Goal: Task Accomplishment & Management: Complete application form

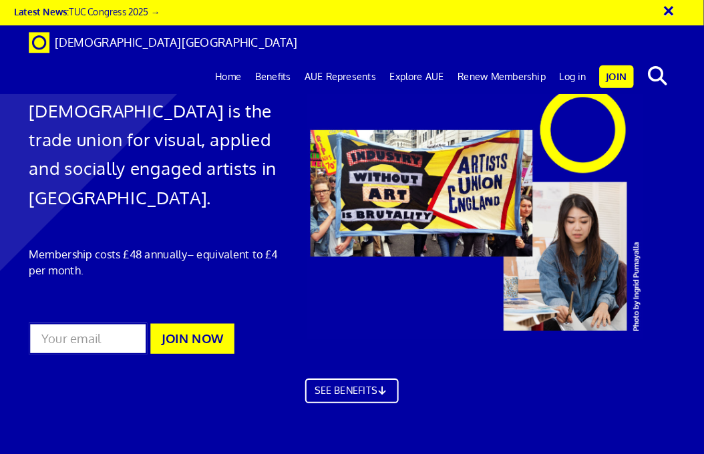
scroll to position [2, 0]
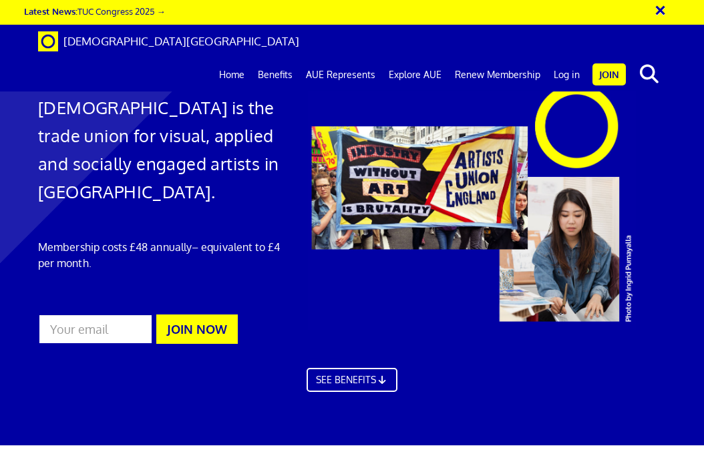
click at [566, 58] on link "Log in" at bounding box center [566, 74] width 39 height 33
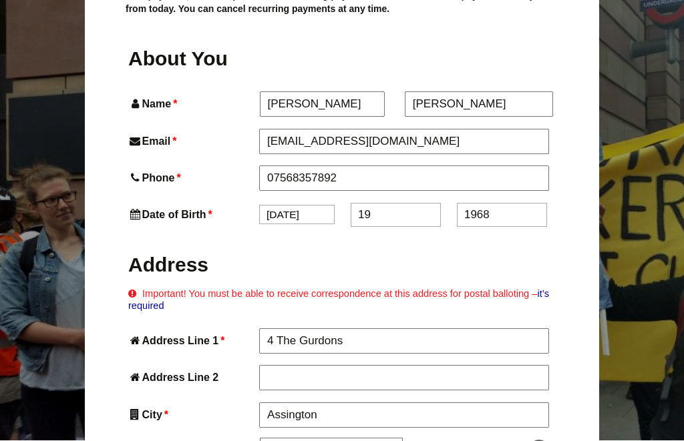
scroll to position [548, 0]
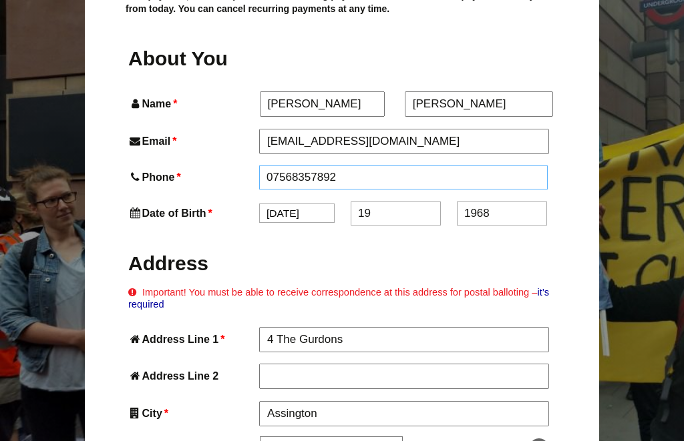
click at [341, 166] on input "07568357892" at bounding box center [403, 178] width 288 height 24
type input "07541180270"
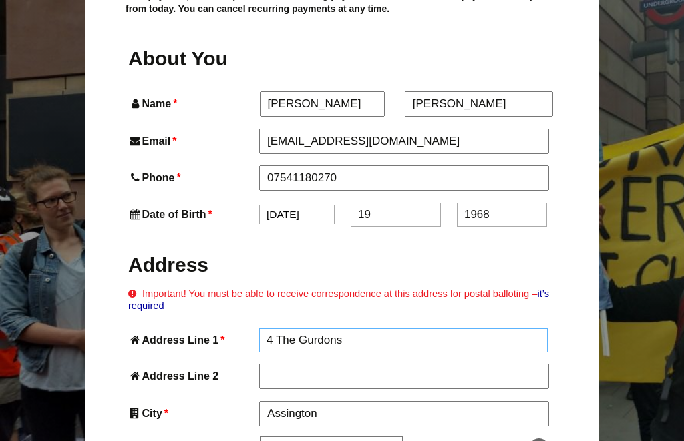
click at [482, 328] on input "4 The Gurdons" at bounding box center [403, 340] width 288 height 24
type input "4"
type input "44 Albion Road"
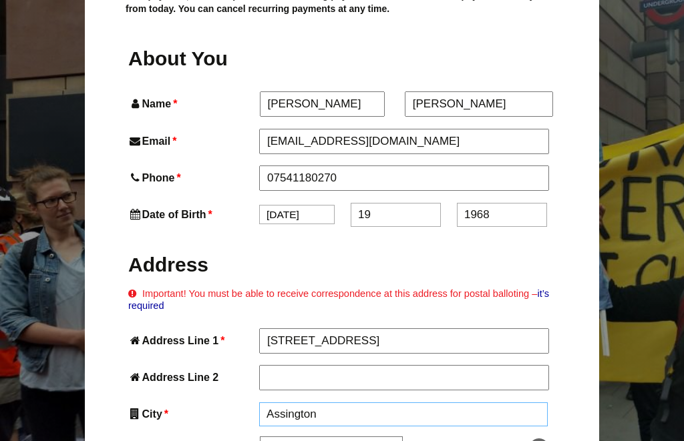
click at [308, 403] on input "Assington" at bounding box center [403, 415] width 288 height 24
type input "A"
type input "Great Yarmouth"
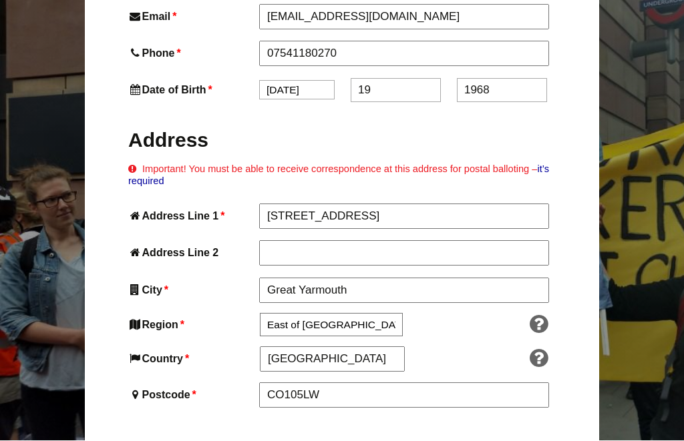
scroll to position [690, 0]
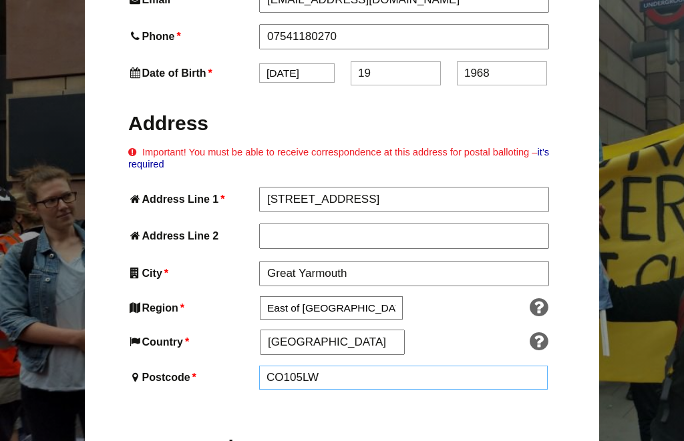
click at [313, 366] on input "CO105LW" at bounding box center [403, 378] width 288 height 24
type input "NR302JD"
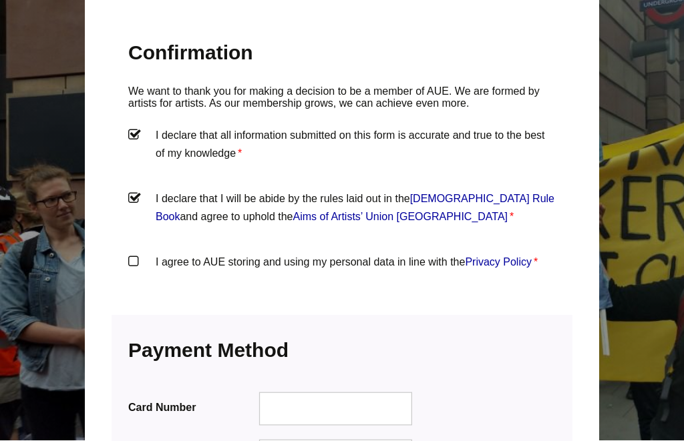
scroll to position [1462, 0]
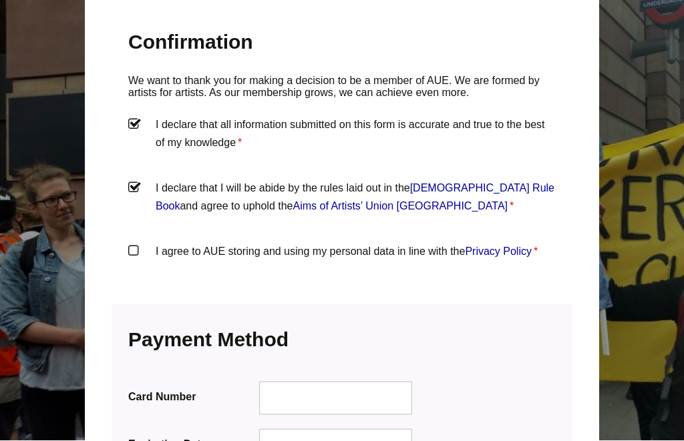
click at [132, 243] on label "I agree to AUE storing and using my personal data in line with the Privacy Poli…" at bounding box center [341, 263] width 427 height 40
click at [0, 0] on input "I agree to AUE storing and using my personal data in line with the Privacy Poli…" at bounding box center [0, 0] width 0 height 0
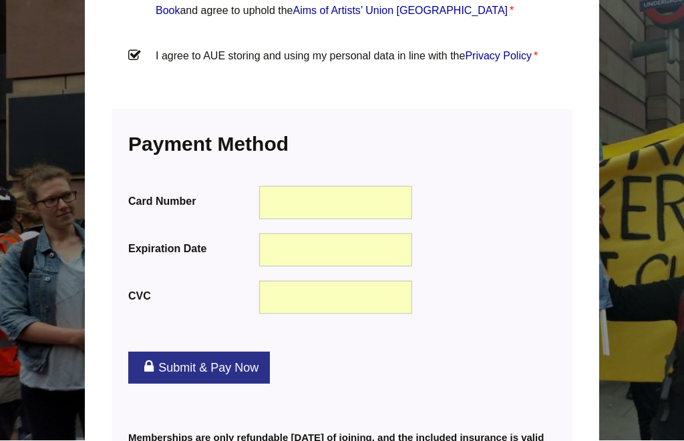
scroll to position [1682, 0]
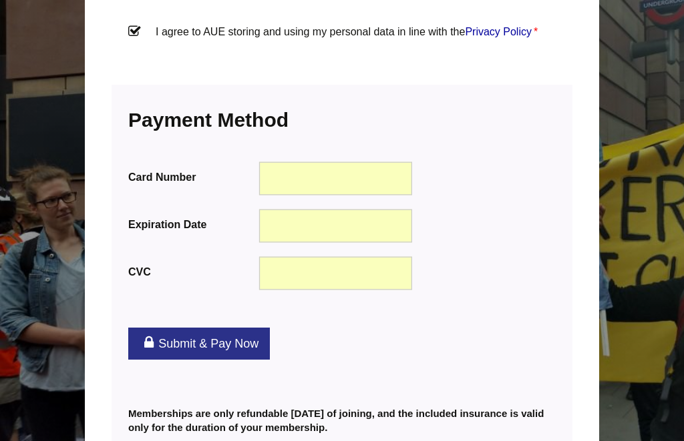
click at [227, 328] on link "Submit & Pay Now" at bounding box center [199, 344] width 142 height 32
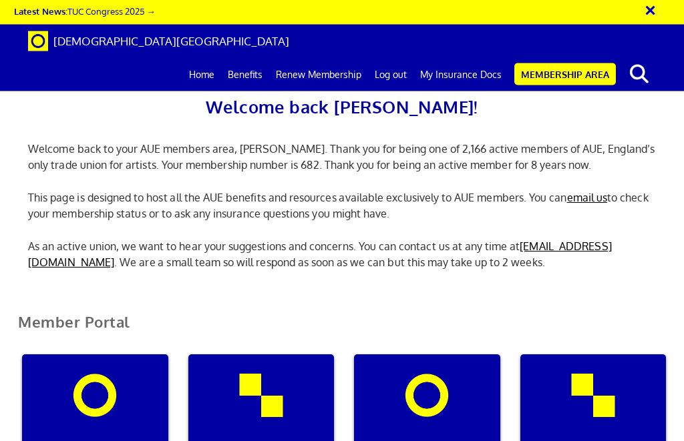
scroll to position [369, 0]
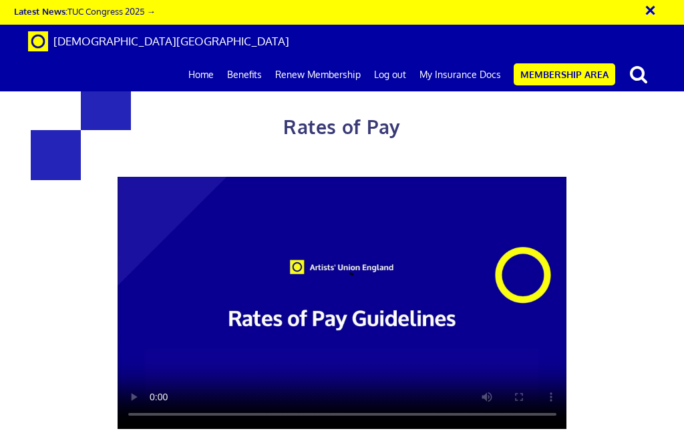
scroll to position [0, 621]
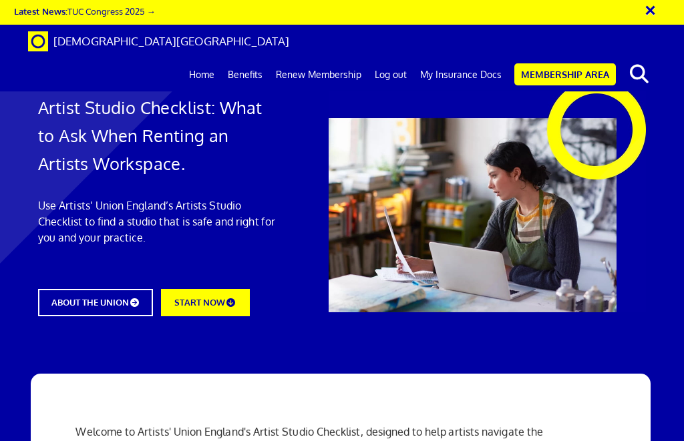
click at [209, 58] on link "Home" at bounding box center [201, 74] width 39 height 33
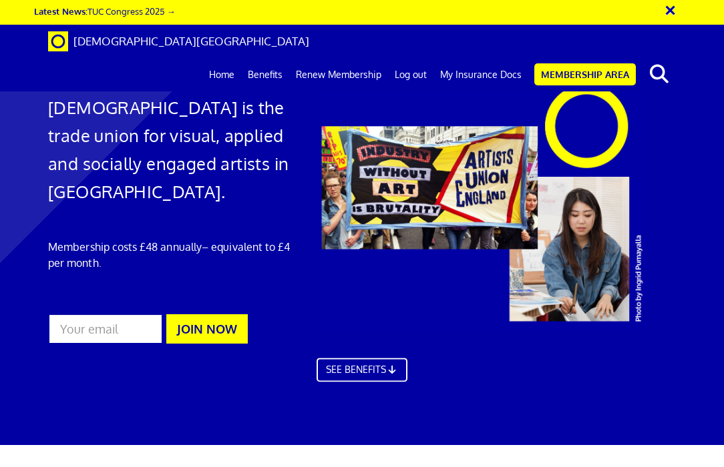
scroll to position [4, 0]
click at [0, 0] on input "text" at bounding box center [0, 0] width 0 height 0
type input "P"
type input "Artwork price guide"
click at [658, 60] on button "search" at bounding box center [658, 74] width 41 height 28
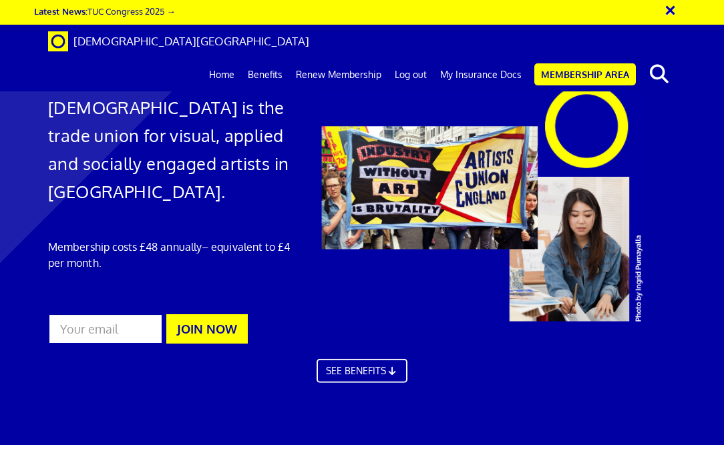
scroll to position [19, 0]
click at [0, 0] on input "Artwork price guide" at bounding box center [0, 0] width 0 height 0
type input "A"
type input "Pricing artwork"
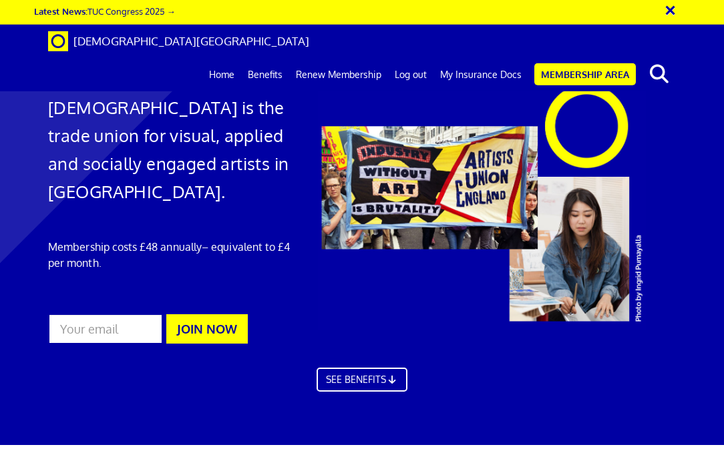
click at [658, 60] on button "search" at bounding box center [658, 74] width 41 height 28
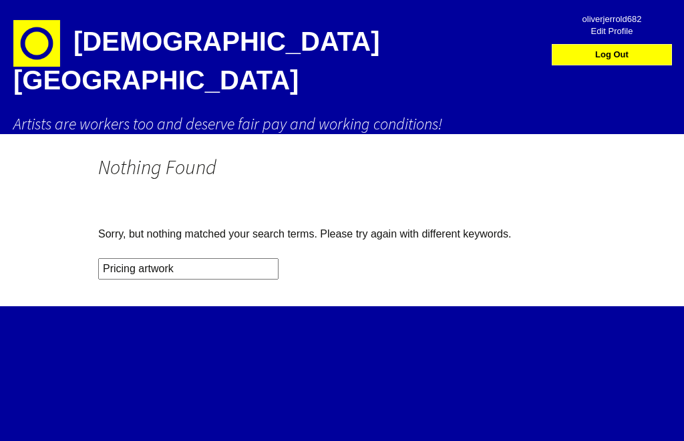
click at [32, 49] on img at bounding box center [36, 43] width 47 height 47
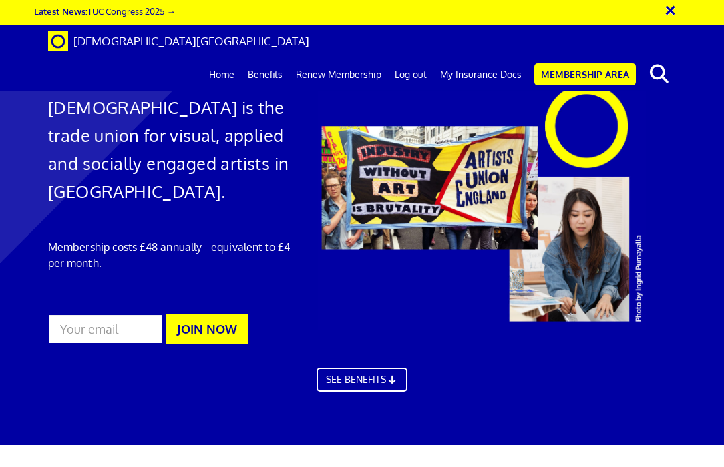
click at [226, 58] on link "Home" at bounding box center [221, 74] width 39 height 33
click at [603, 63] on link "Membership Area" at bounding box center [584, 74] width 101 height 22
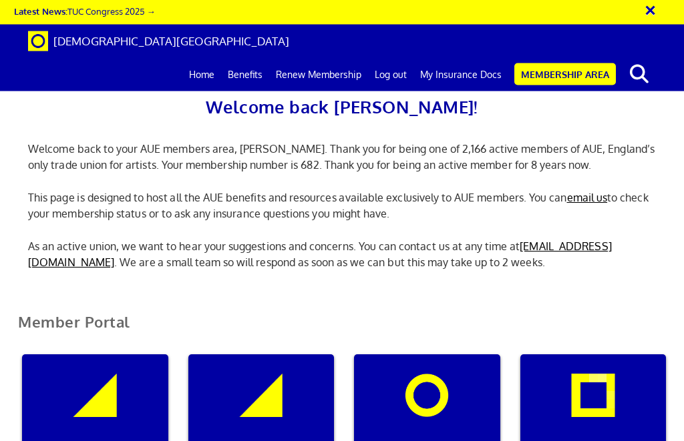
scroll to position [213, 0]
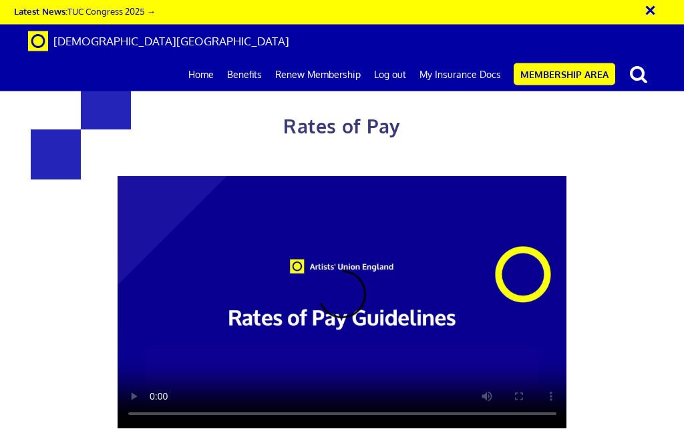
scroll to position [572, 0]
